Goal: Transaction & Acquisition: Purchase product/service

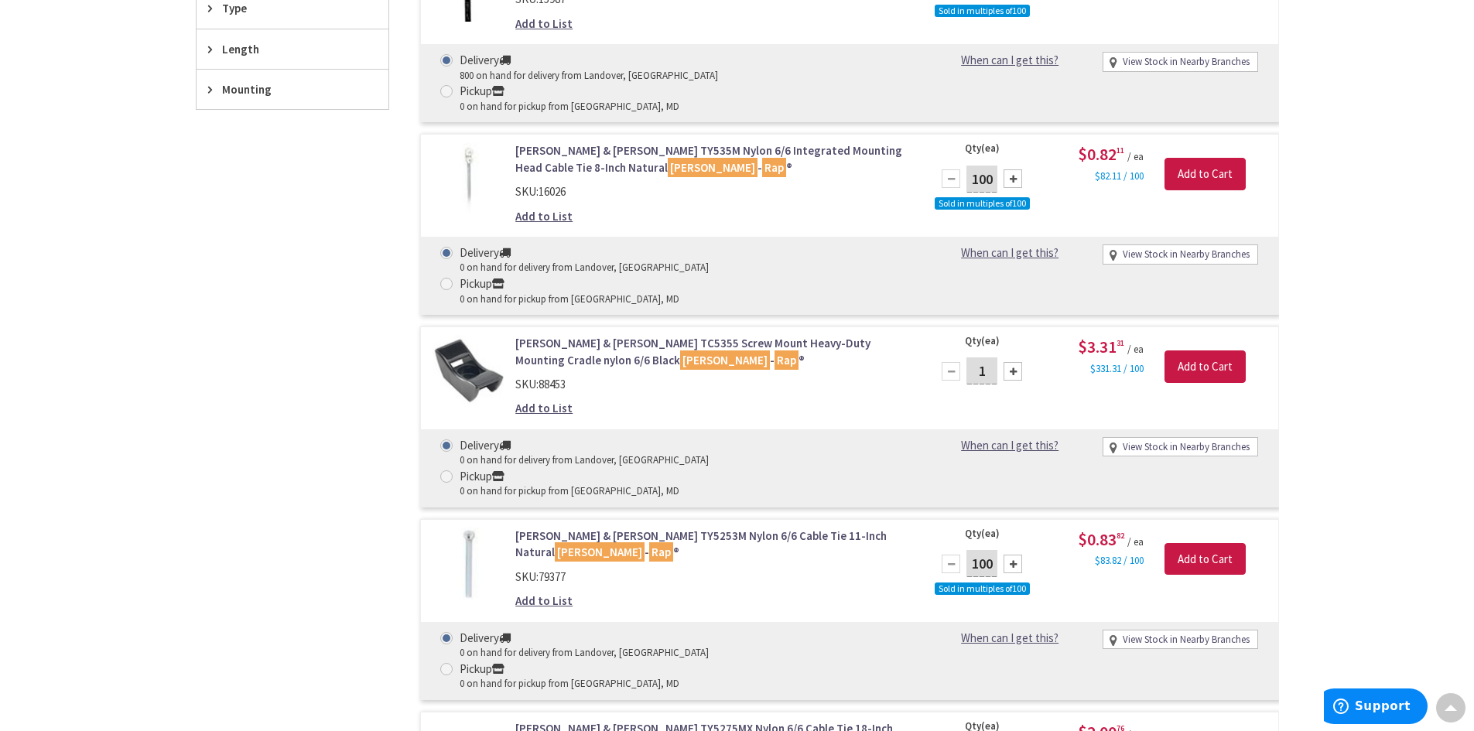
scroll to position [710, 0]
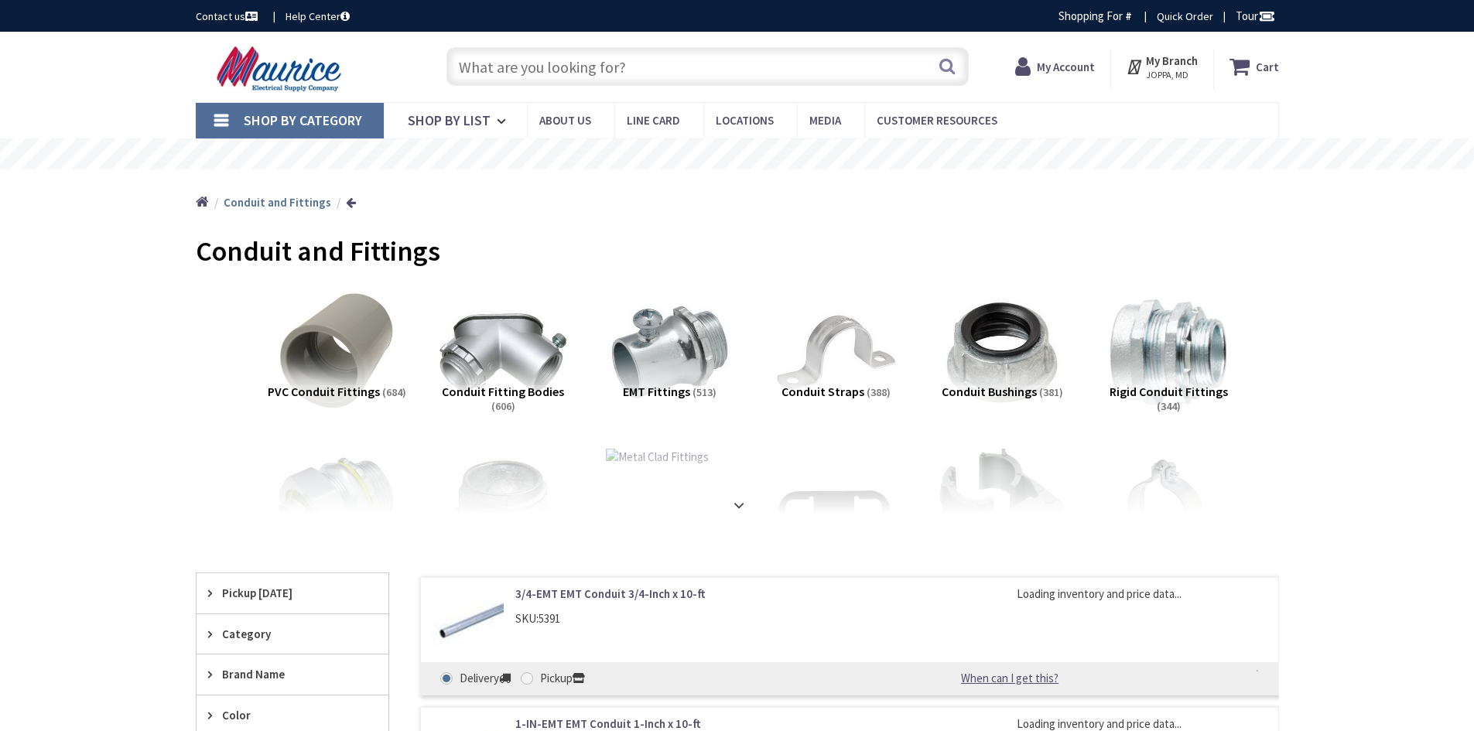
type input "[GEOGRAPHIC_DATA], [GEOGRAPHIC_DATA]"
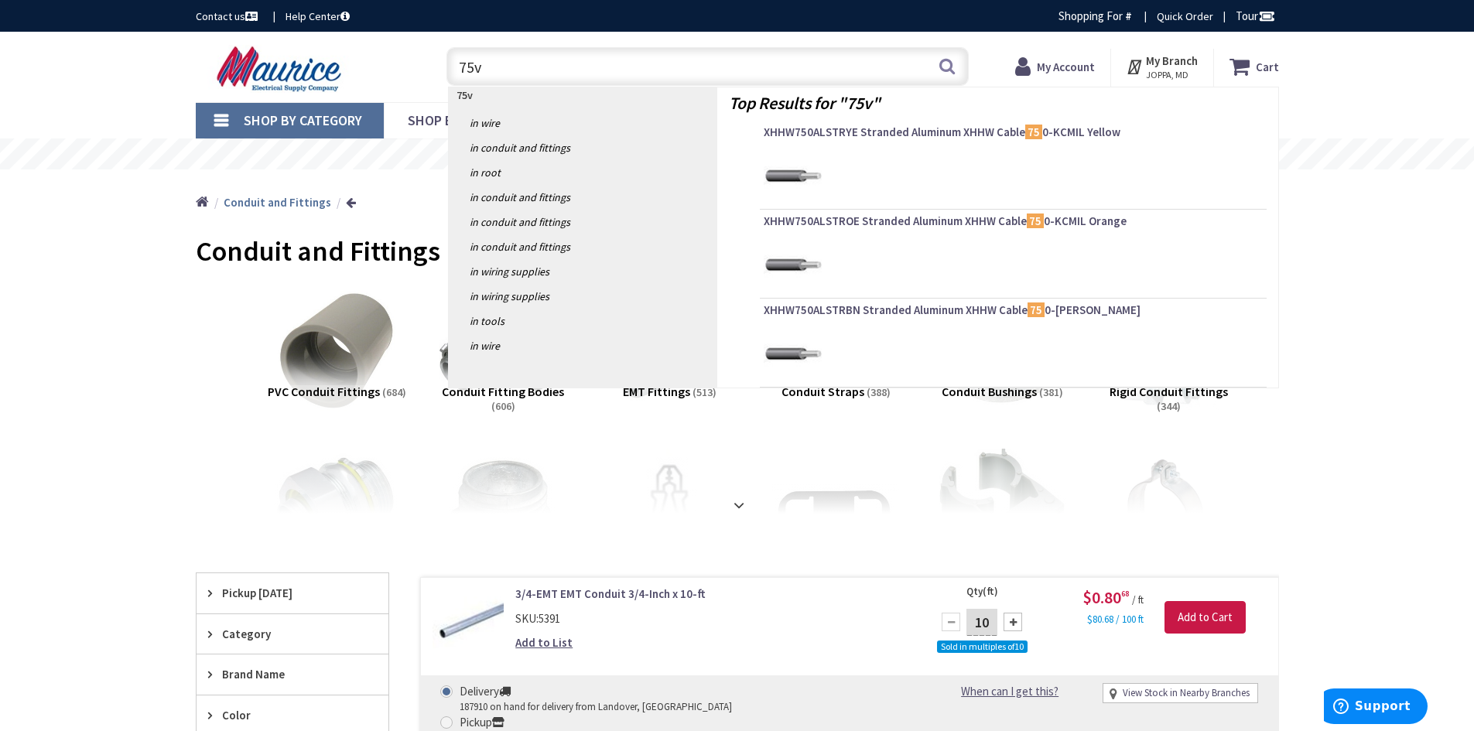
type input "75va"
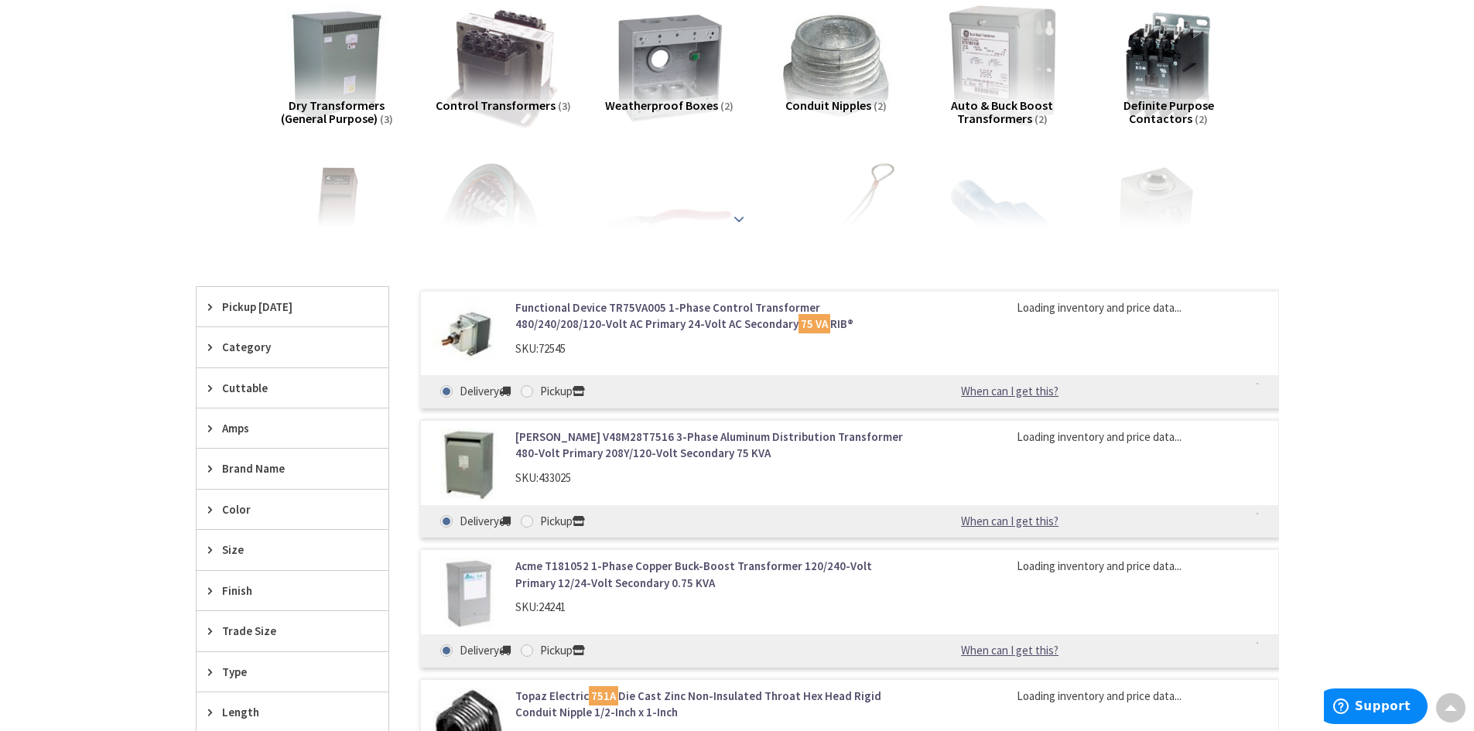
scroll to position [234, 0]
click at [616, 308] on link "Functional Device TR75VA005 1-Phase Control Transformer 480/240/208/120-Volt AC…" at bounding box center [712, 315] width 394 height 33
